Goal: Information Seeking & Learning: Learn about a topic

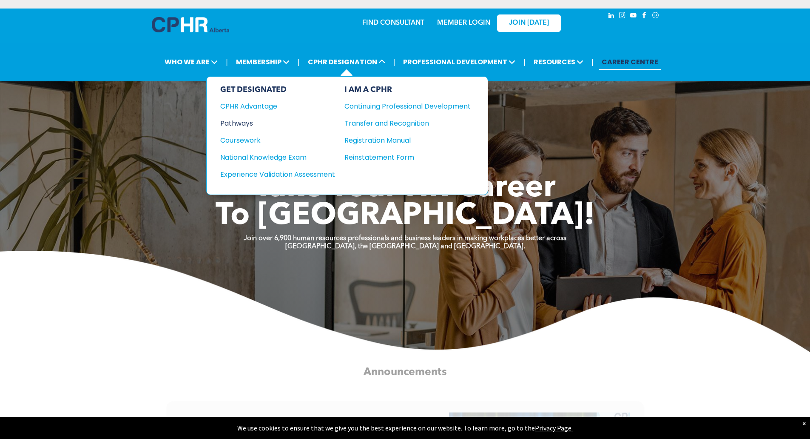
click at [251, 120] on div "Pathways" at bounding box center [271, 123] width 103 height 11
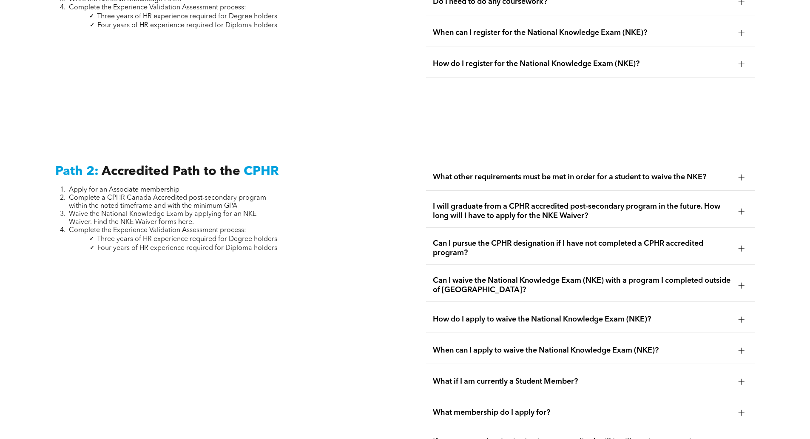
scroll to position [1319, 0]
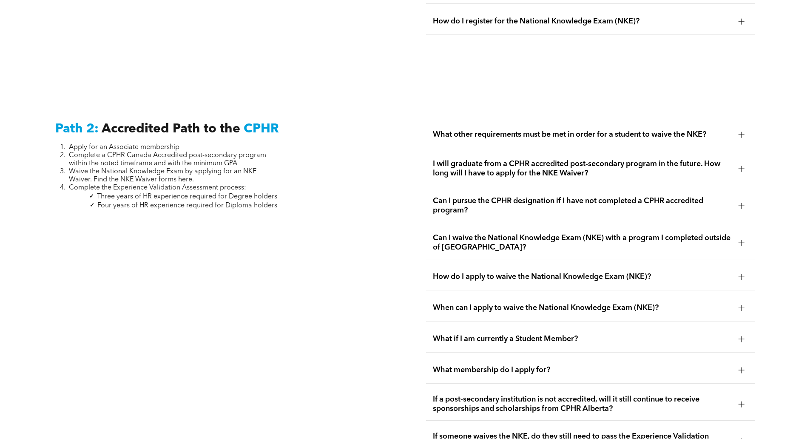
click at [748, 230] on div "Can I waive the National Knowledge Exam (NKE) with a program I completed outsid…" at bounding box center [590, 242] width 329 height 33
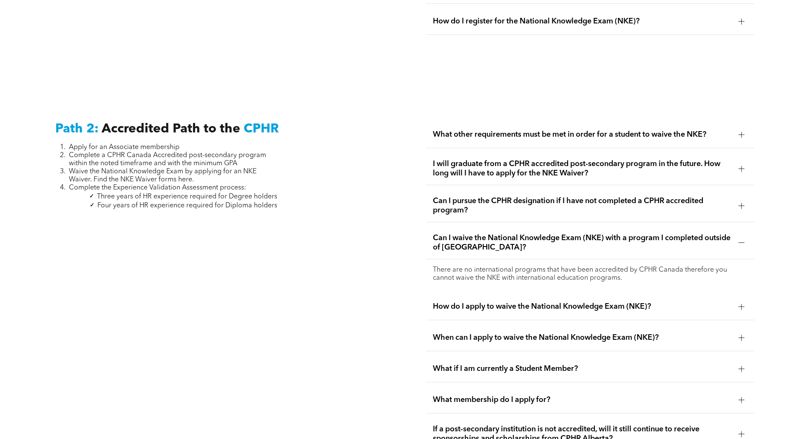
click at [750, 231] on div "Can I waive the National Knowledge Exam (NKE) with a program I completed outsid…" at bounding box center [590, 242] width 329 height 33
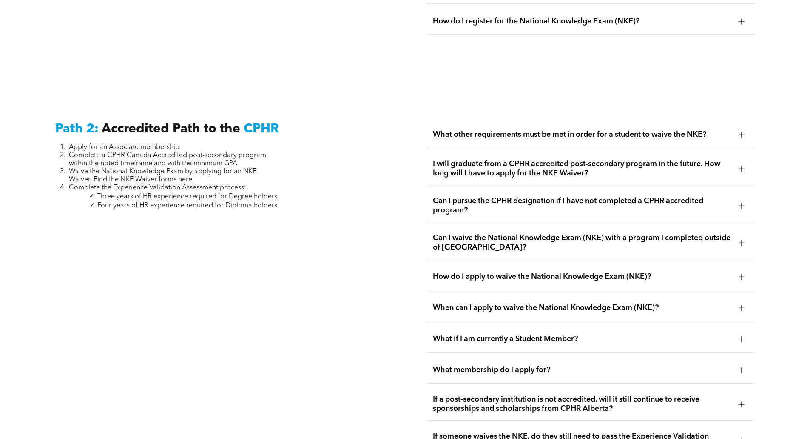
click at [719, 199] on span "Can I pursue the CPHR designation if I have not completed a CPHR accredited pro…" at bounding box center [582, 205] width 299 height 19
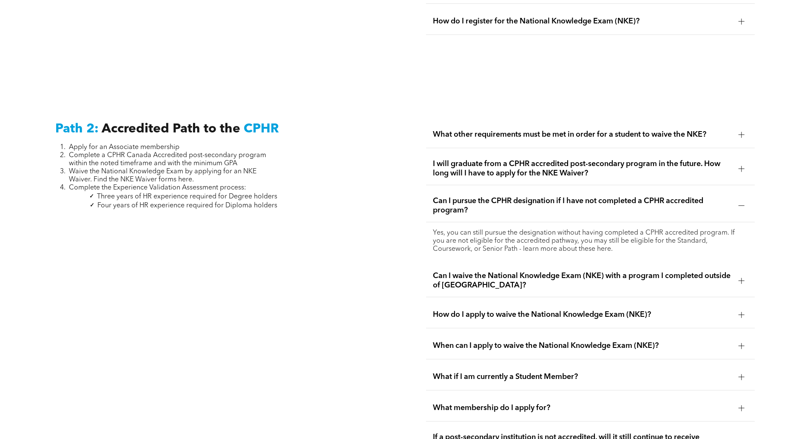
click at [738, 199] on div at bounding box center [741, 205] width 13 height 13
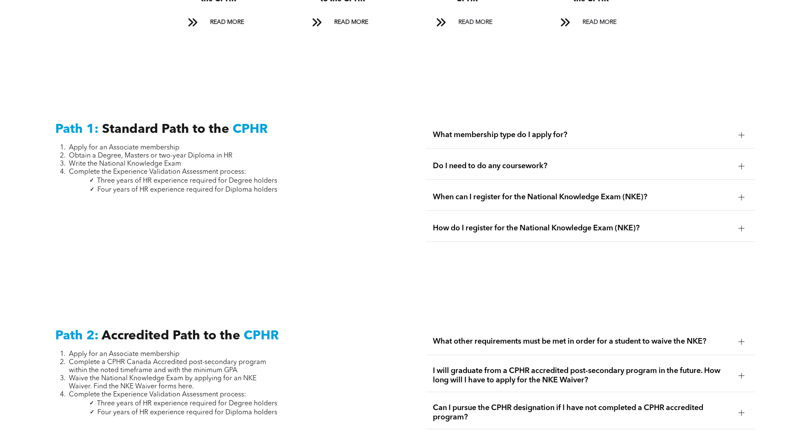
scroll to position [1106, 0]
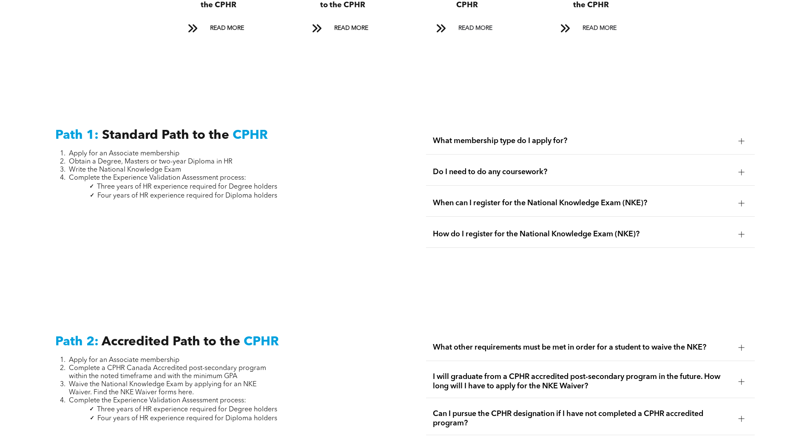
click at [581, 136] on span "What membership type do I apply for?" at bounding box center [582, 140] width 299 height 9
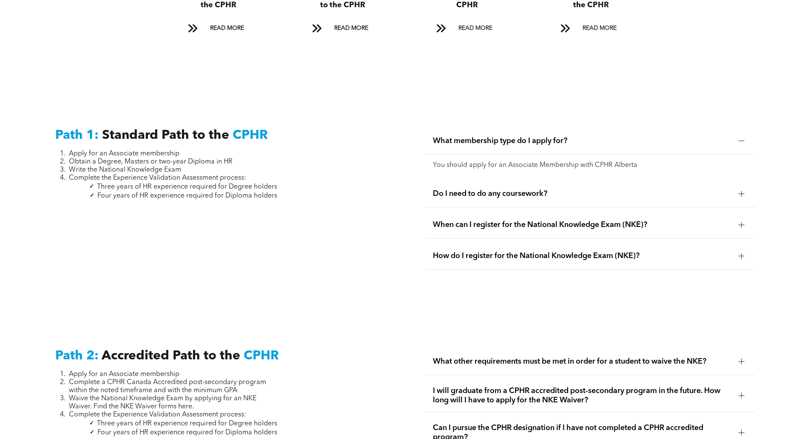
click at [581, 136] on span "What membership type do I apply for?" at bounding box center [582, 140] width 299 height 9
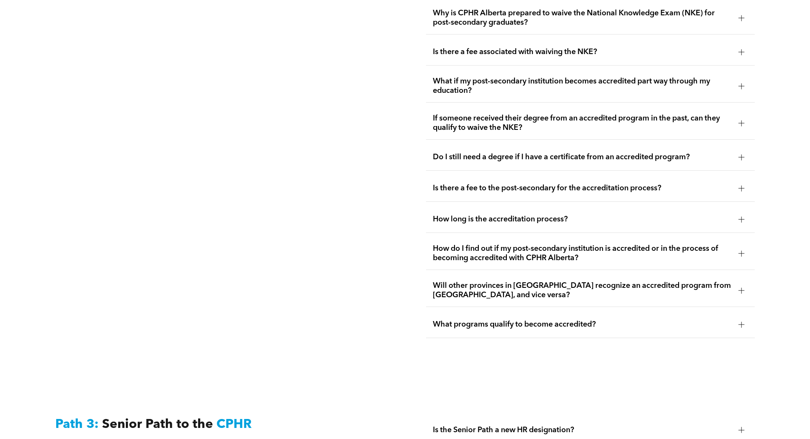
scroll to position [1787, 0]
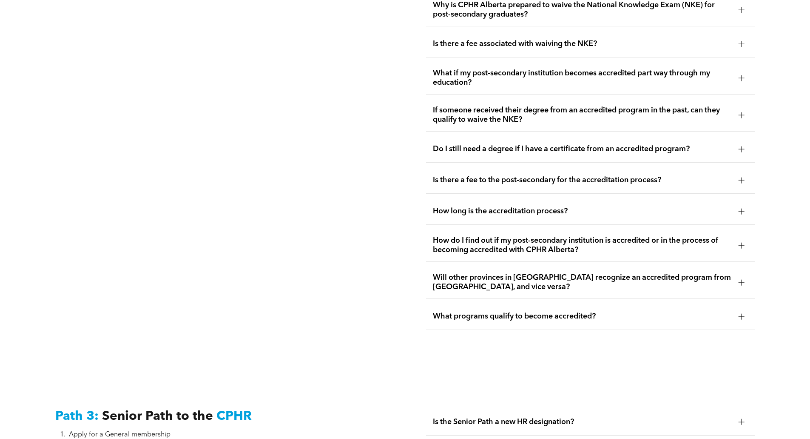
click at [561, 206] on span "How long is the accreditation process?" at bounding box center [582, 210] width 299 height 9
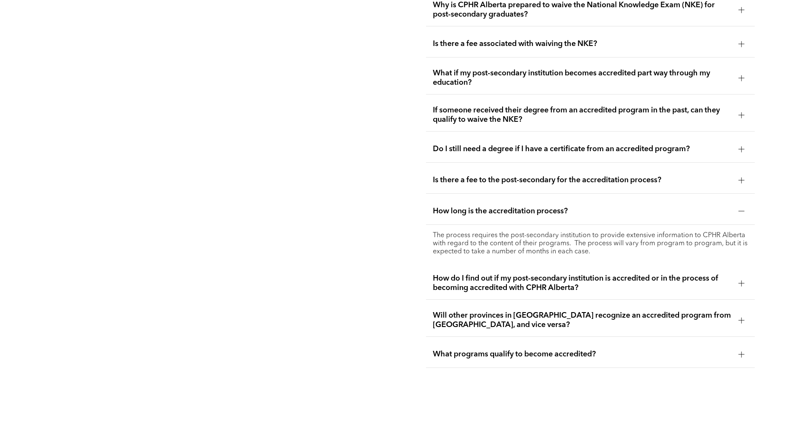
click at [562, 206] on span "How long is the accreditation process?" at bounding box center [582, 210] width 299 height 9
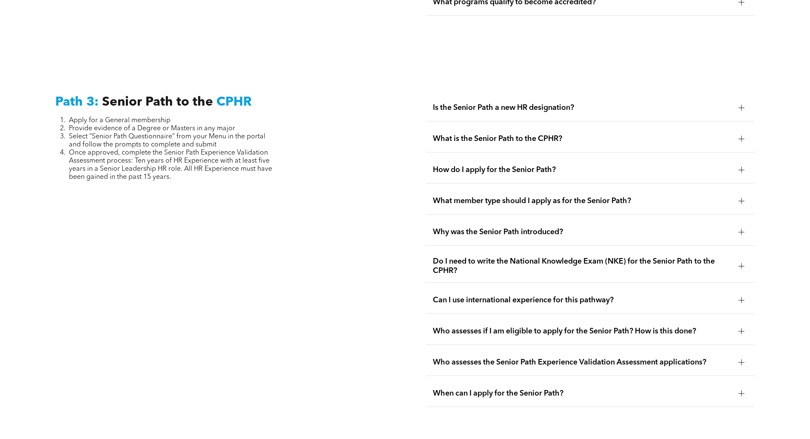
scroll to position [2127, 0]
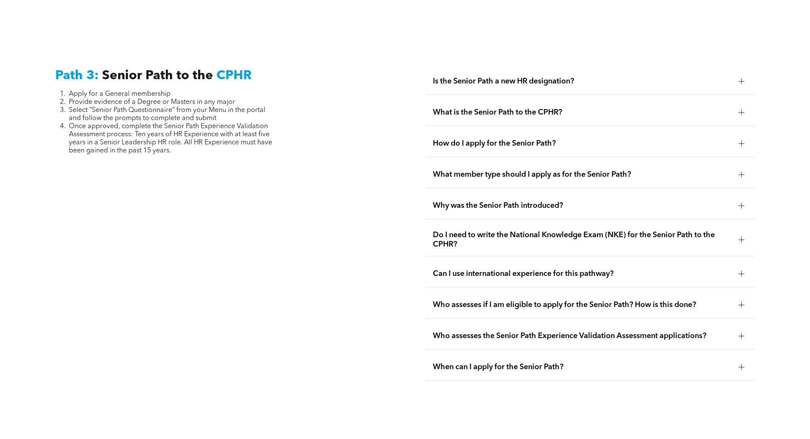
click at [636, 269] on span "Can I use international experience for this pathway?" at bounding box center [582, 273] width 299 height 9
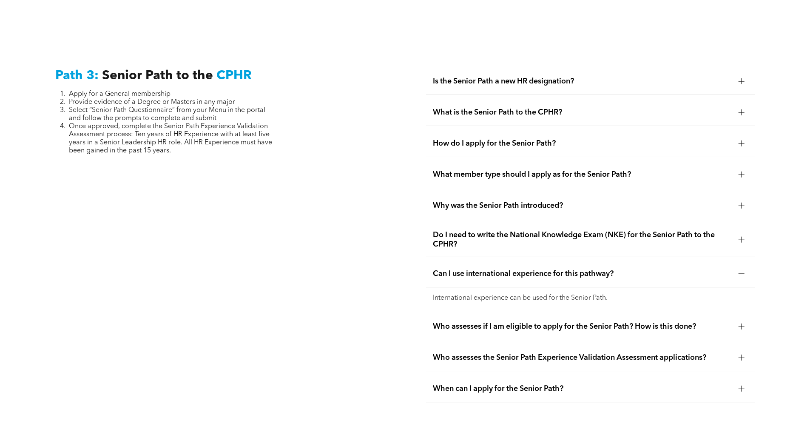
click at [636, 269] on span "Can I use international experience for this pathway?" at bounding box center [582, 273] width 299 height 9
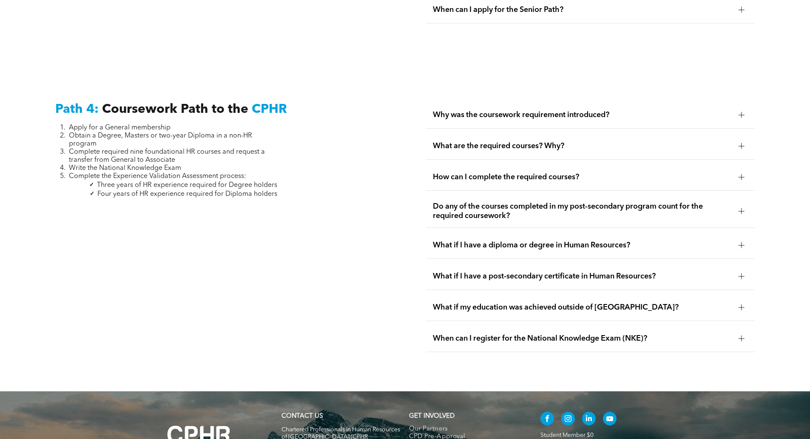
scroll to position [2580, 0]
